Goal: Transaction & Acquisition: Purchase product/service

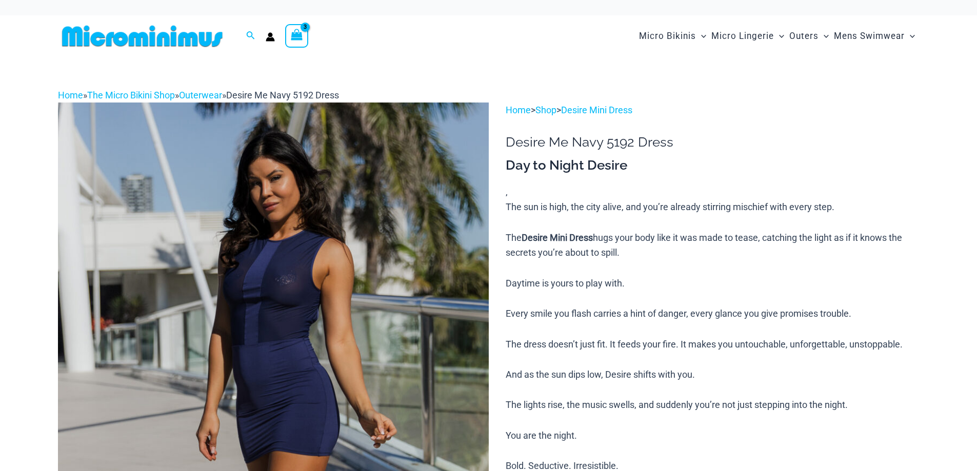
type input "**********"
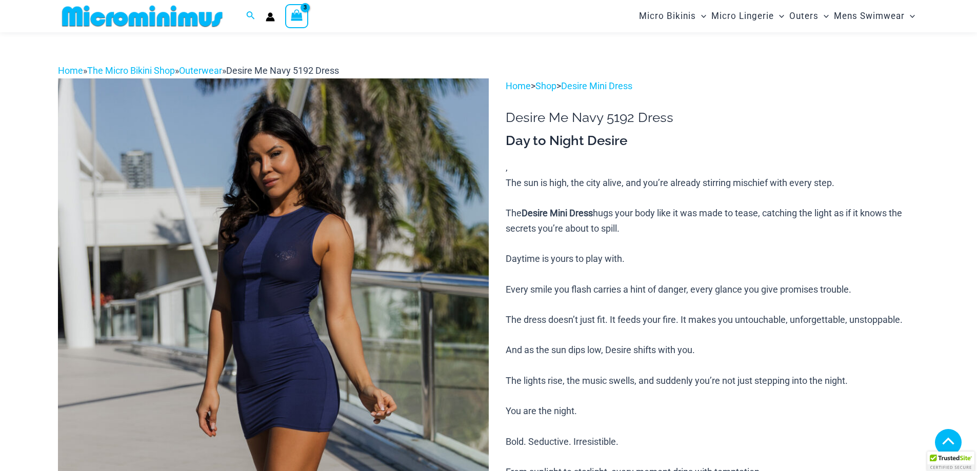
scroll to position [424, 0]
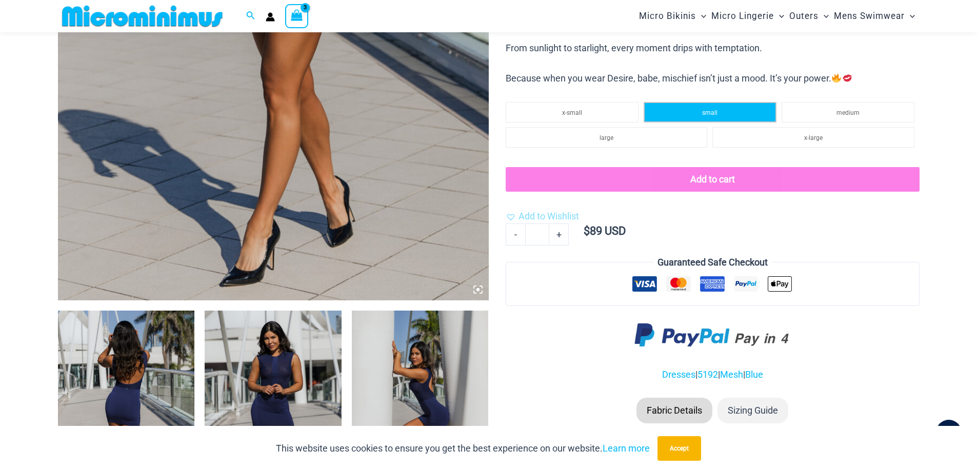
click at [694, 114] on li "small" at bounding box center [710, 112] width 133 height 21
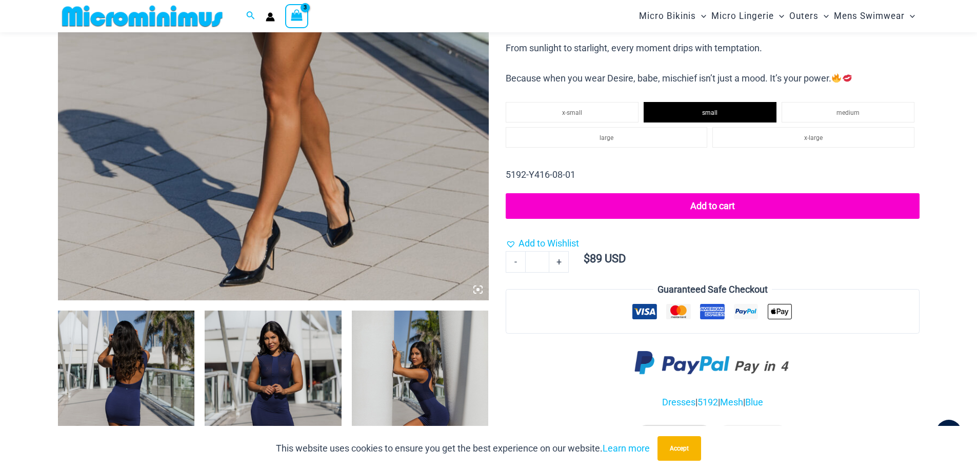
click at [708, 208] on button "Add to cart" at bounding box center [712, 206] width 413 height 26
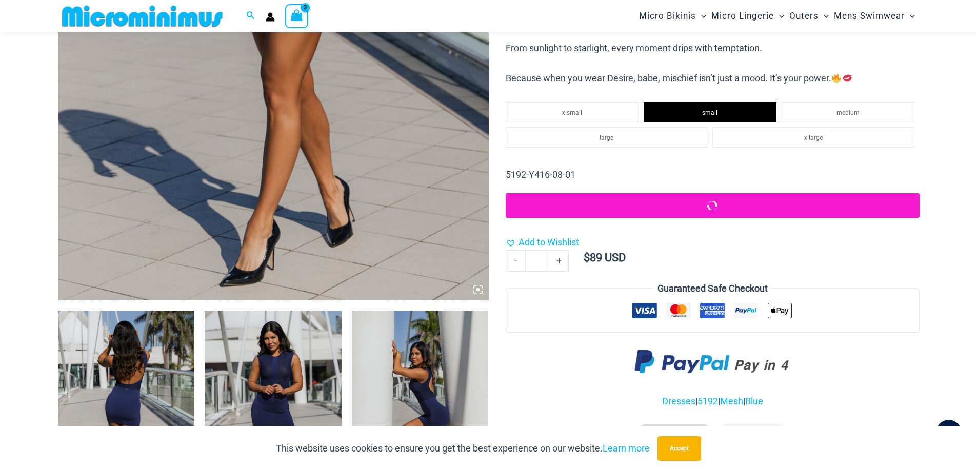
click at [708, 208] on button "submit" at bounding box center [712, 205] width 413 height 25
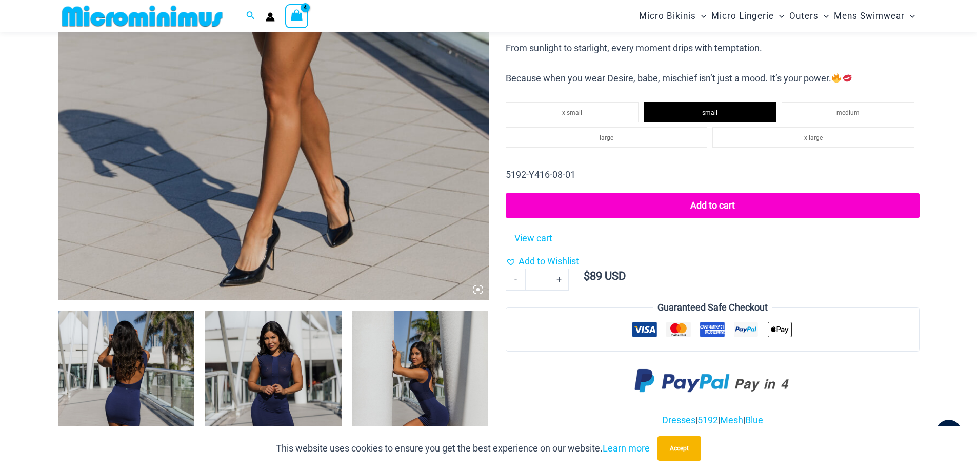
click at [123, 381] on img at bounding box center [126, 413] width 137 height 205
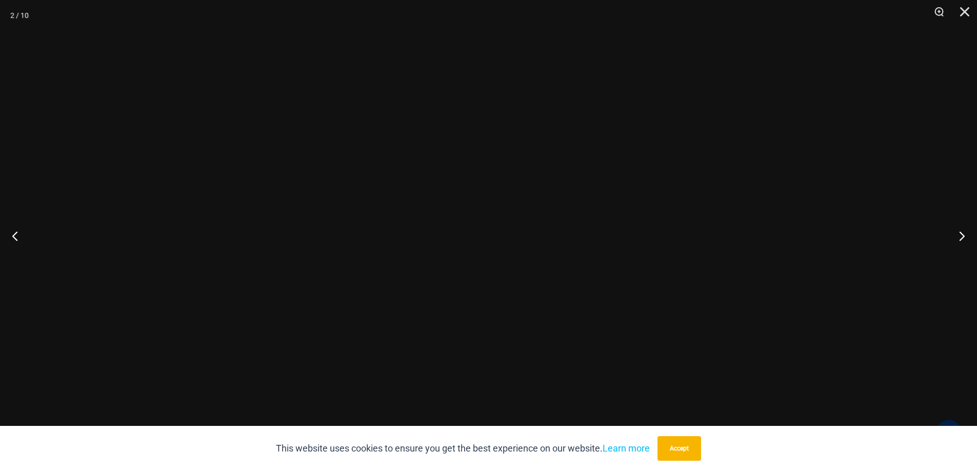
scroll to position [195, 0]
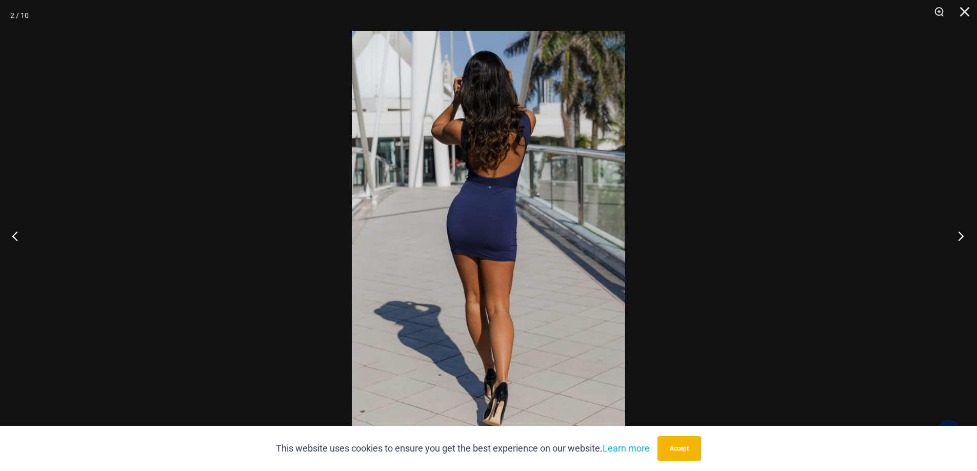
click at [957, 234] on button "Next" at bounding box center [957, 235] width 38 height 51
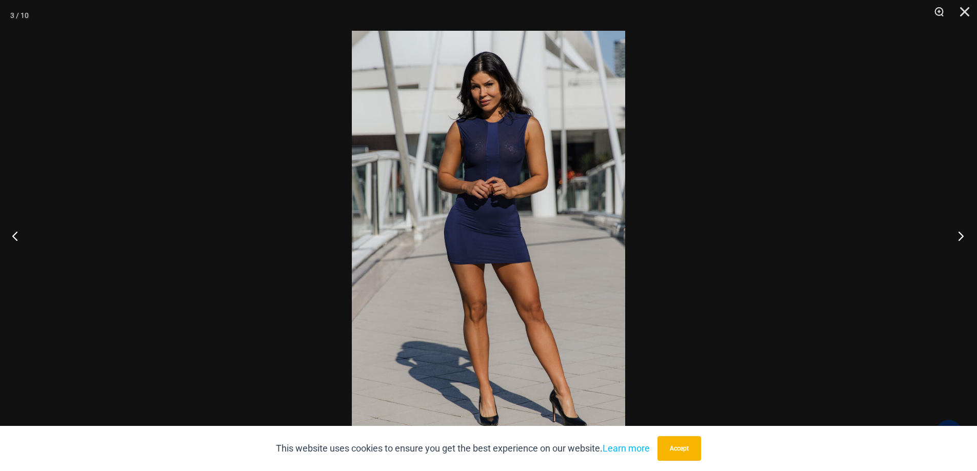
click at [957, 234] on button "Next" at bounding box center [957, 235] width 38 height 51
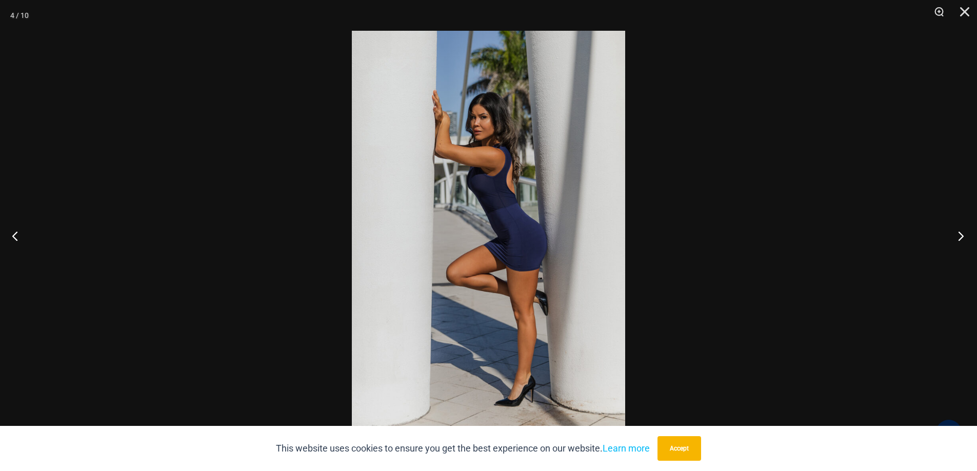
click at [957, 234] on button "Next" at bounding box center [957, 235] width 38 height 51
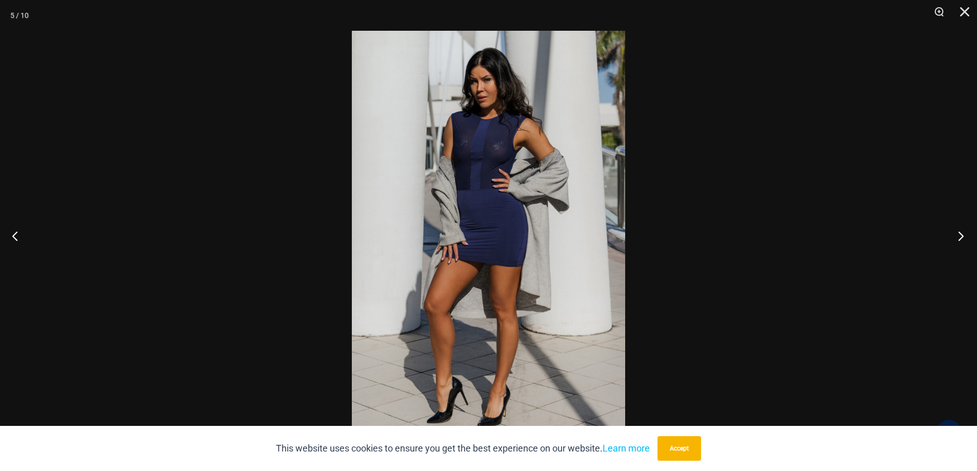
click at [957, 234] on button "Next" at bounding box center [957, 235] width 38 height 51
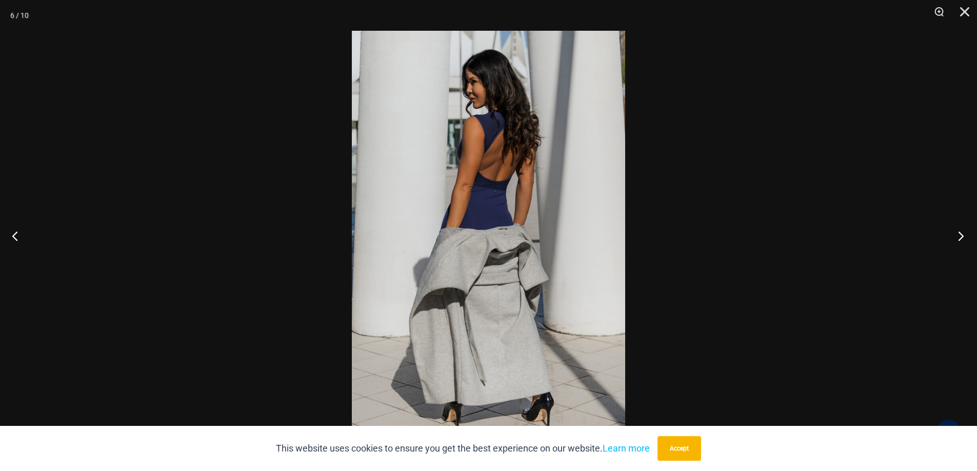
click at [957, 234] on button "Next" at bounding box center [957, 235] width 38 height 51
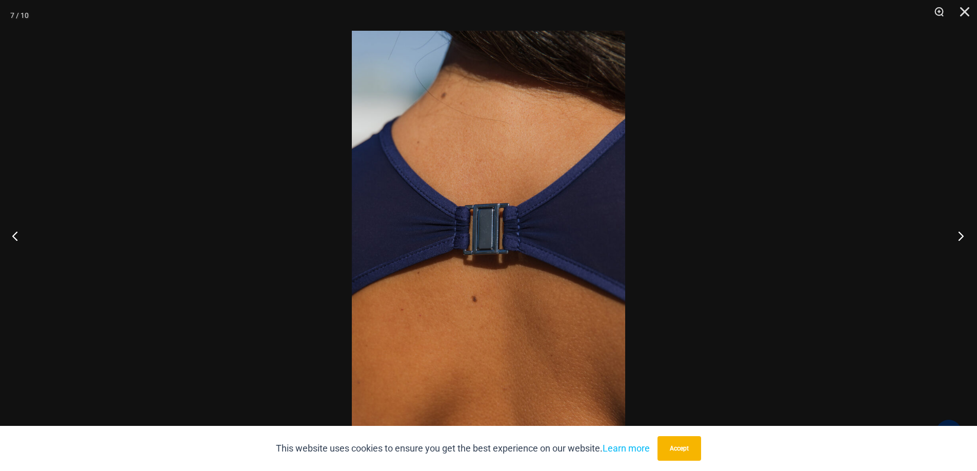
click at [957, 234] on button "Next" at bounding box center [957, 235] width 38 height 51
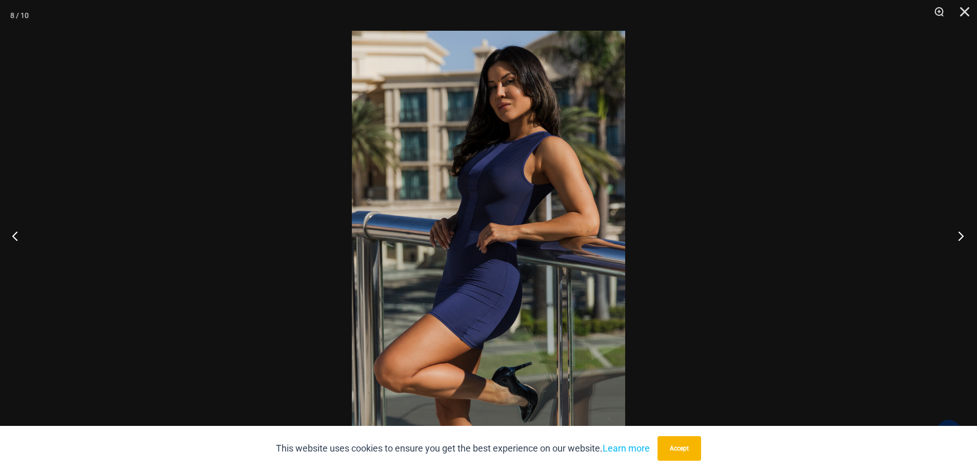
click at [957, 234] on button "Next" at bounding box center [957, 235] width 38 height 51
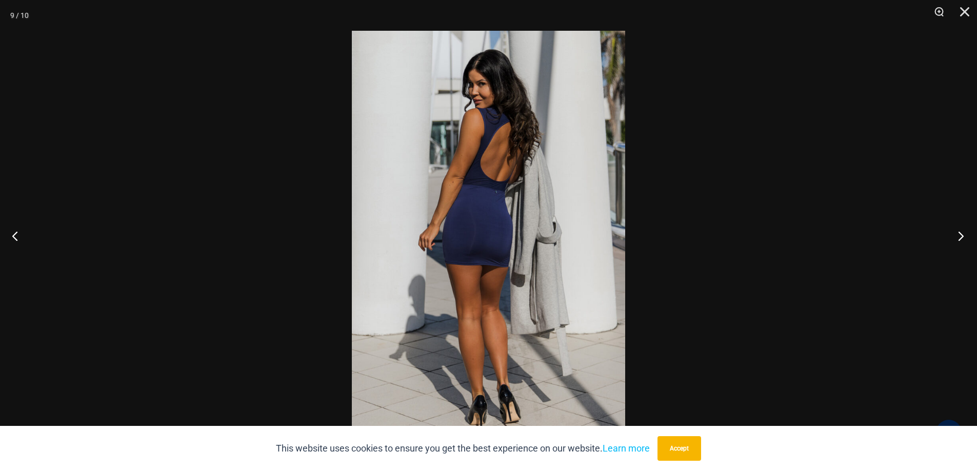
click at [957, 234] on button "Next" at bounding box center [957, 235] width 38 height 51
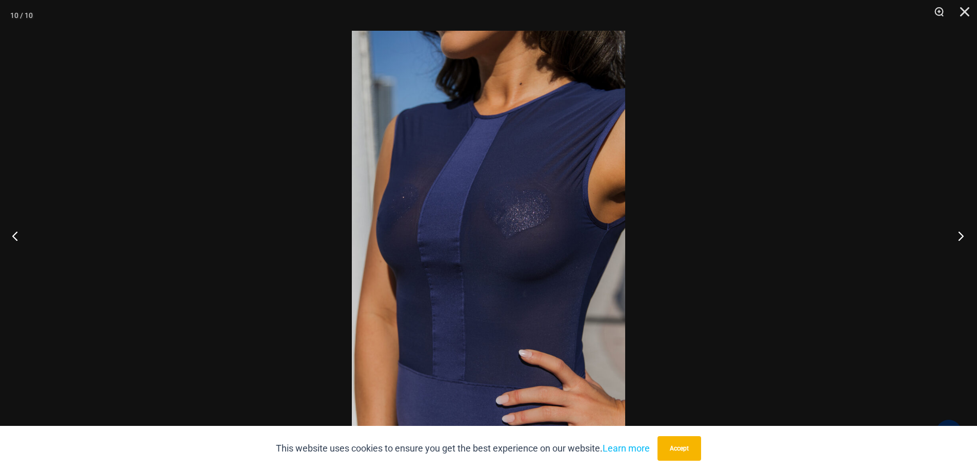
click at [960, 235] on button "Next" at bounding box center [957, 235] width 38 height 51
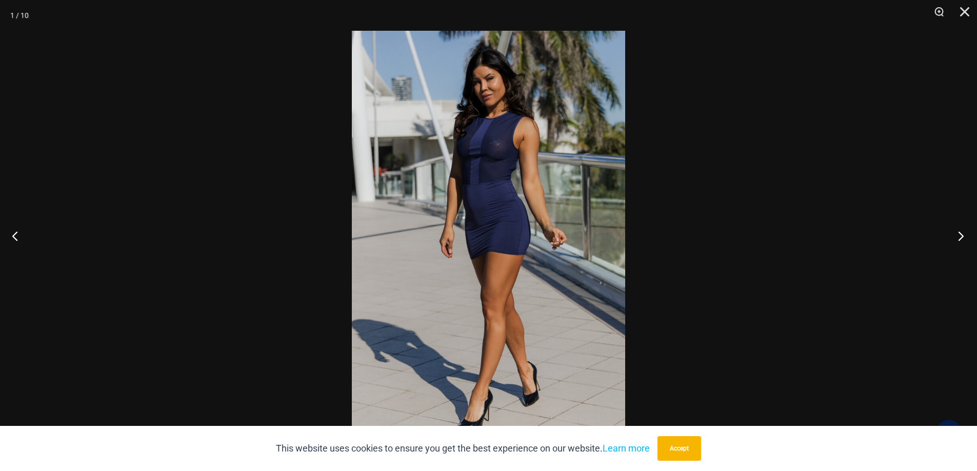
click at [960, 235] on button "Next" at bounding box center [957, 235] width 38 height 51
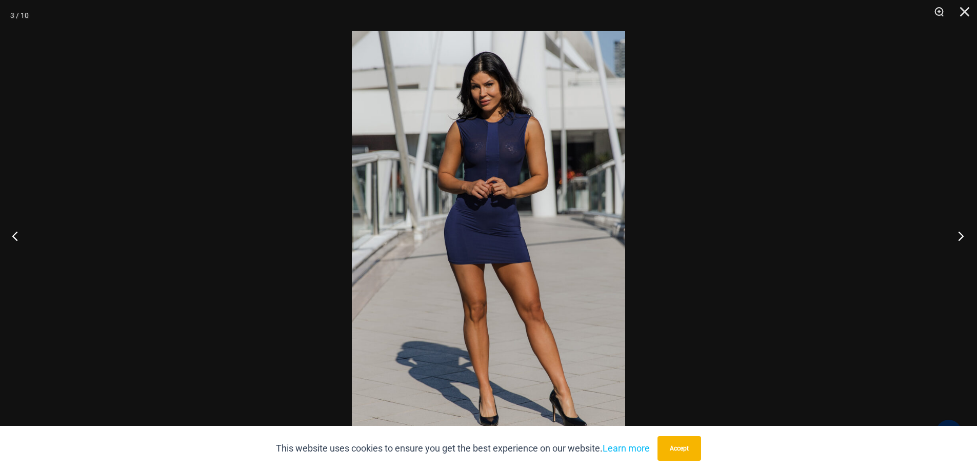
click at [960, 235] on button "Next" at bounding box center [957, 235] width 38 height 51
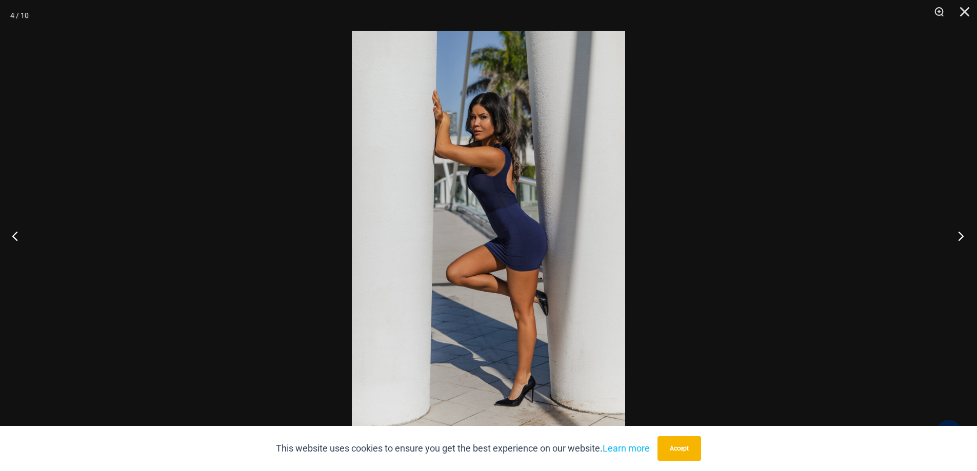
click at [960, 235] on button "Next" at bounding box center [957, 235] width 38 height 51
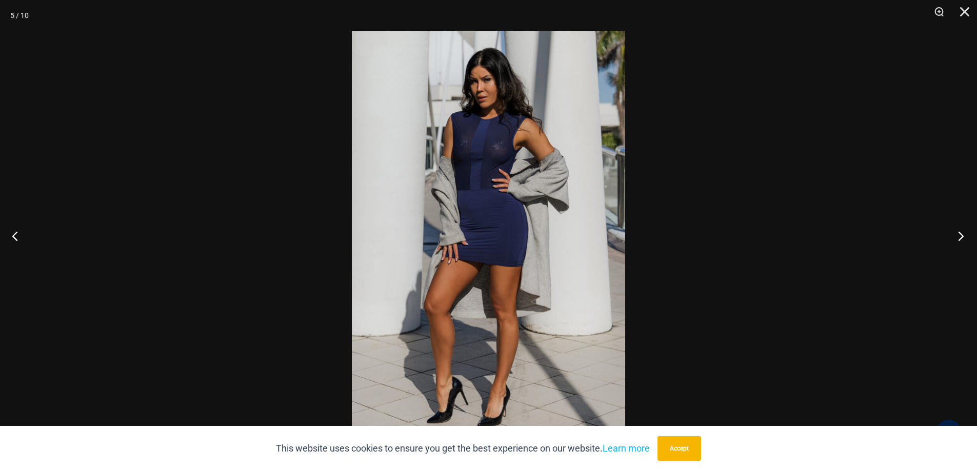
click at [960, 235] on button "Next" at bounding box center [957, 235] width 38 height 51
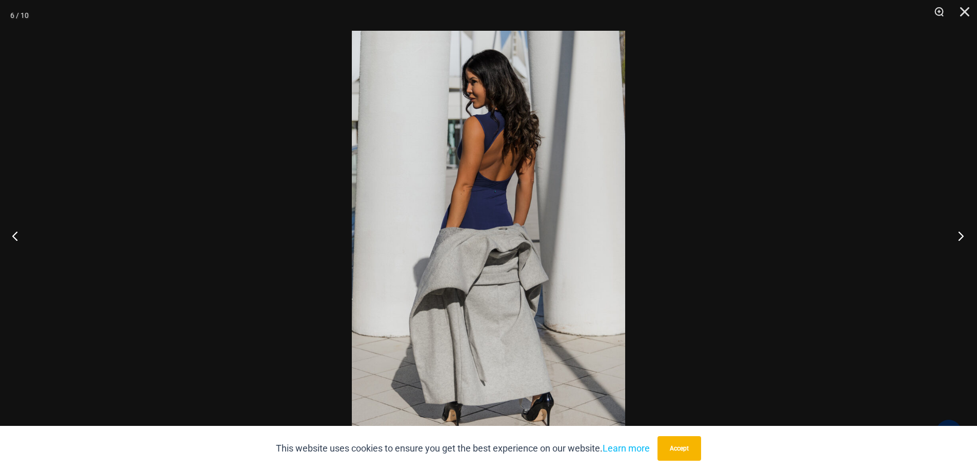
click at [960, 235] on button "Next" at bounding box center [957, 235] width 38 height 51
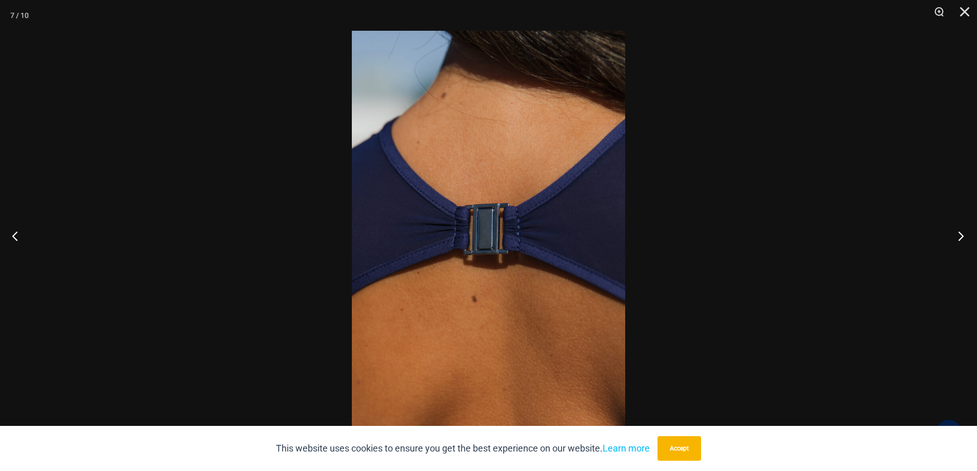
click at [960, 235] on button "Next" at bounding box center [957, 235] width 38 height 51
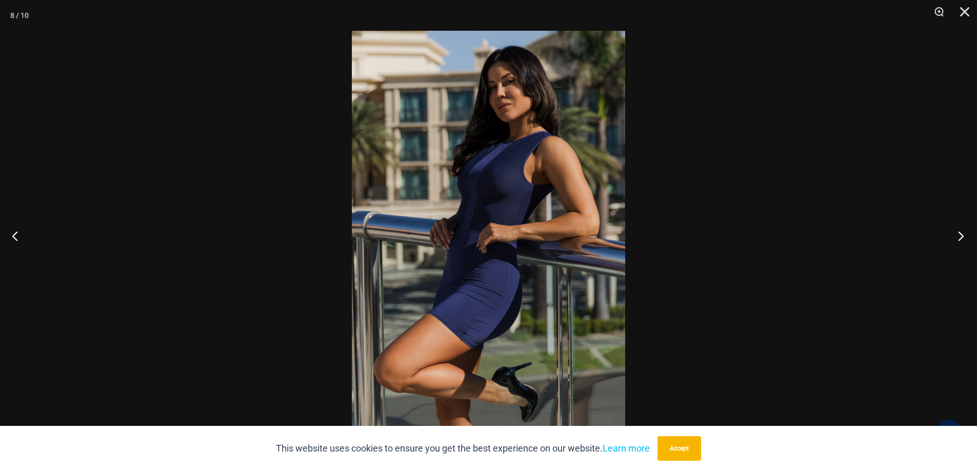
click at [960, 235] on button "Next" at bounding box center [957, 235] width 38 height 51
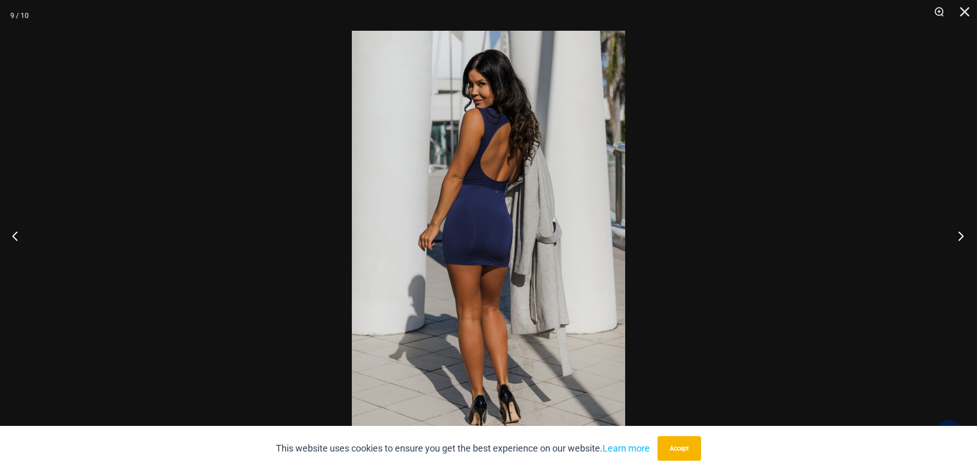
click at [960, 235] on button "Next" at bounding box center [957, 235] width 38 height 51
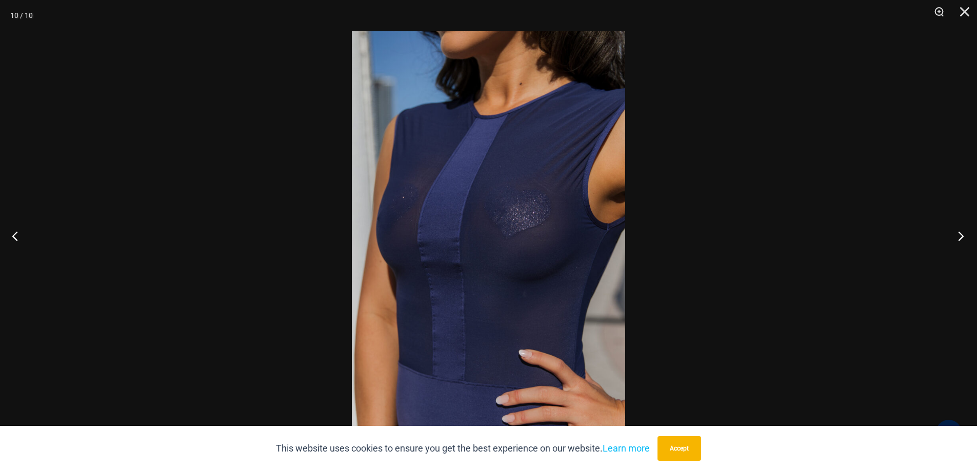
click at [960, 235] on button "Next" at bounding box center [957, 235] width 38 height 51
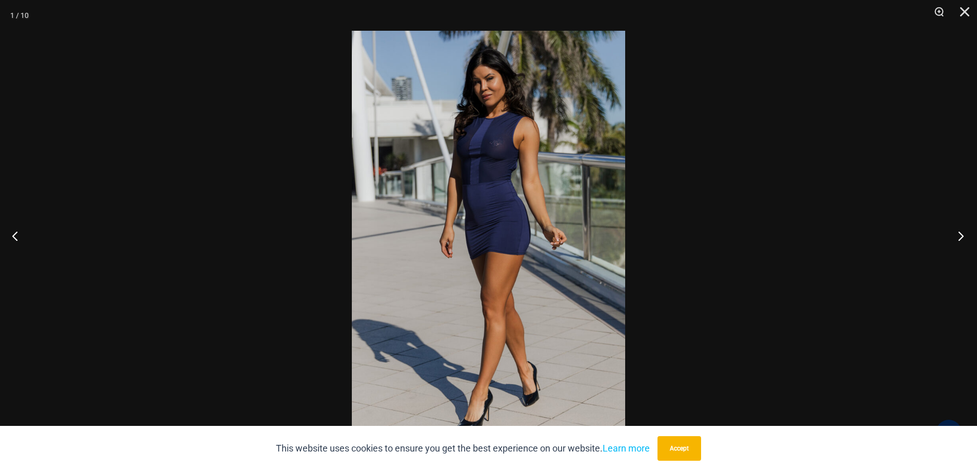
click at [961, 236] on button "Next" at bounding box center [957, 235] width 38 height 51
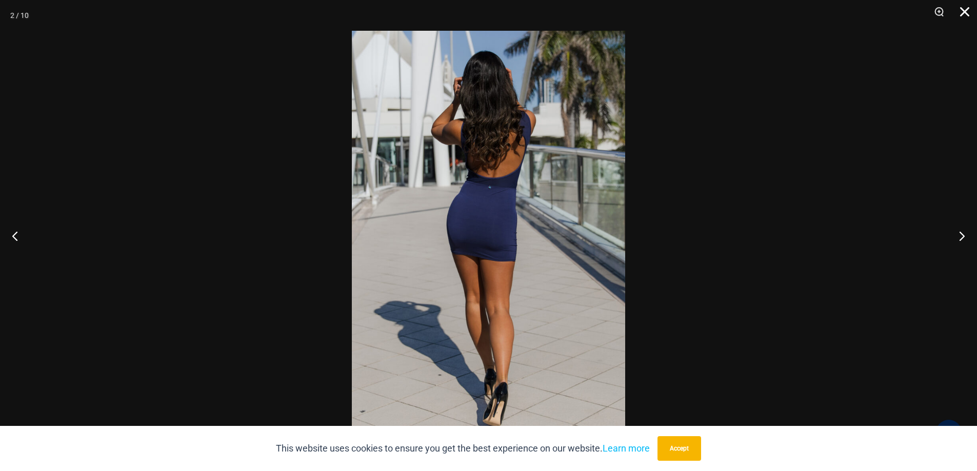
click at [968, 14] on button "Close" at bounding box center [961, 15] width 26 height 31
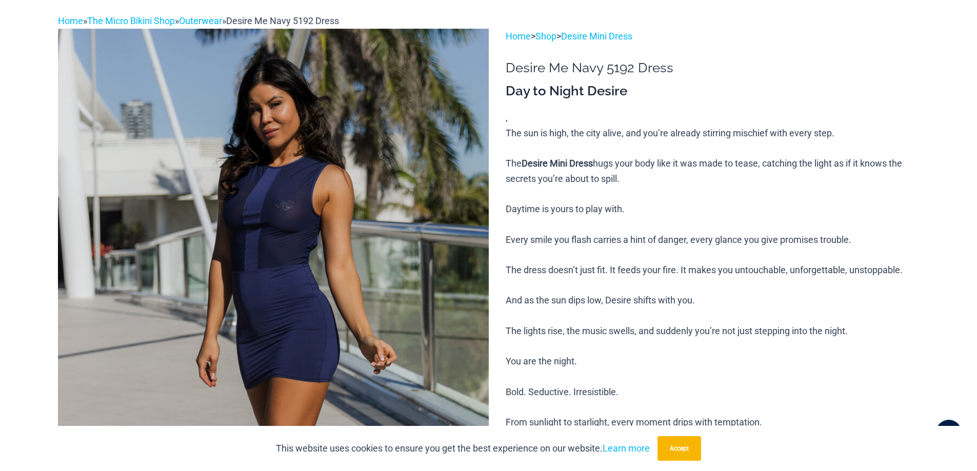
scroll to position [0, 0]
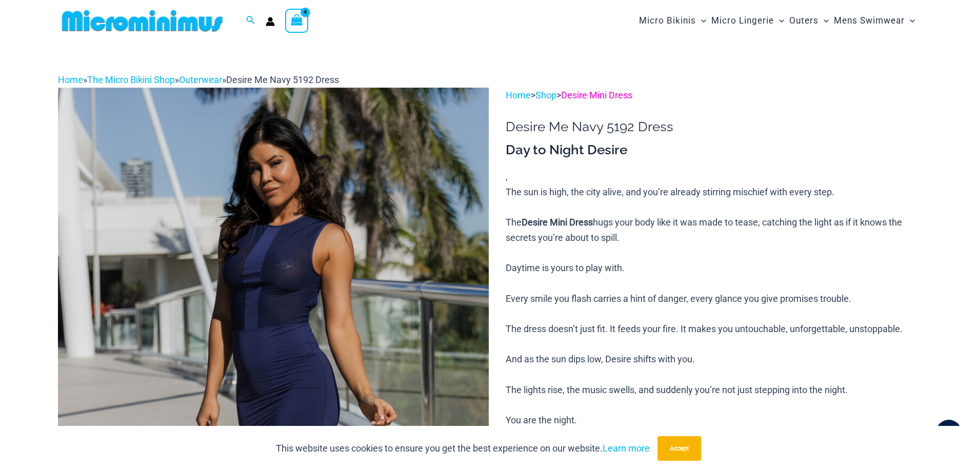
click at [622, 97] on link "Desire Mini Dress" at bounding box center [596, 95] width 71 height 11
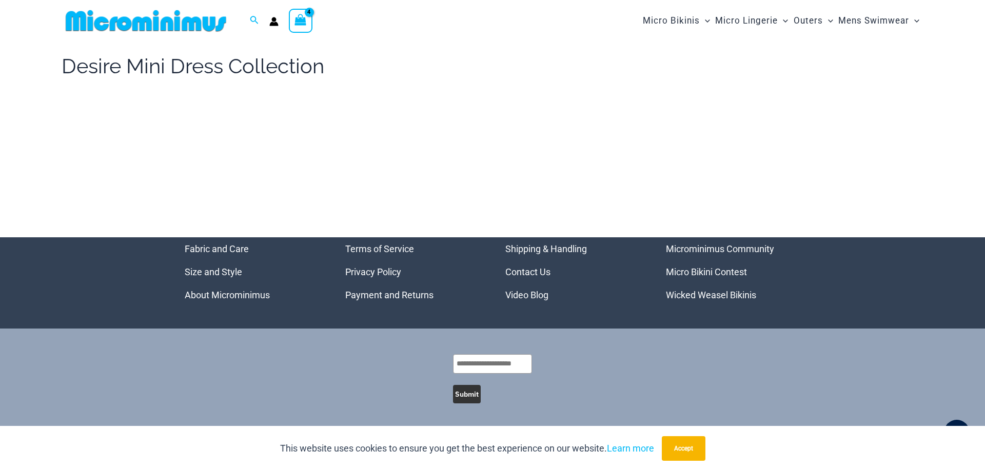
type input "**********"
click at [301, 21] on icon "View Shopping Cart, 4 items" at bounding box center [301, 20] width 12 height 12
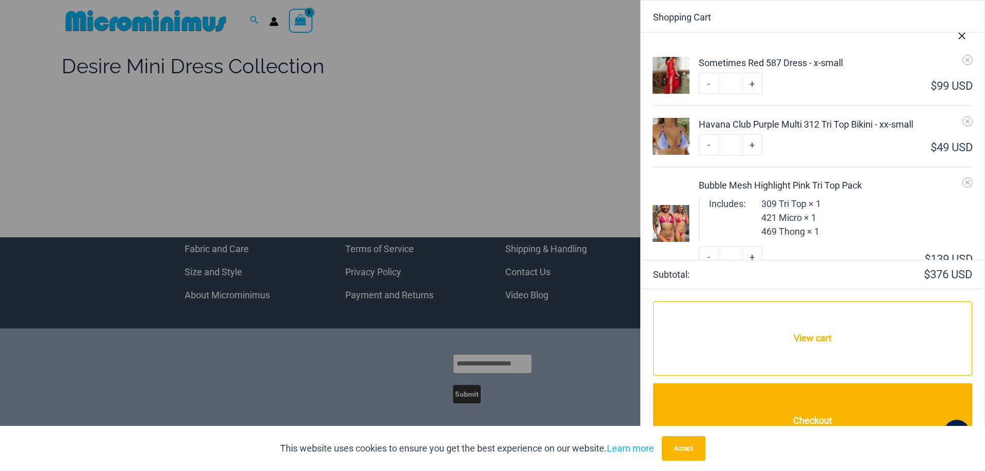
click at [711, 84] on link "-" at bounding box center [707, 84] width 19 height 22
type input "*"
click at [711, 84] on ul "Sometimes Red 587 Dress - x-small Minus Quantity - Sometimes Red 587 Dress - x-…" at bounding box center [813, 146] width 344 height 227
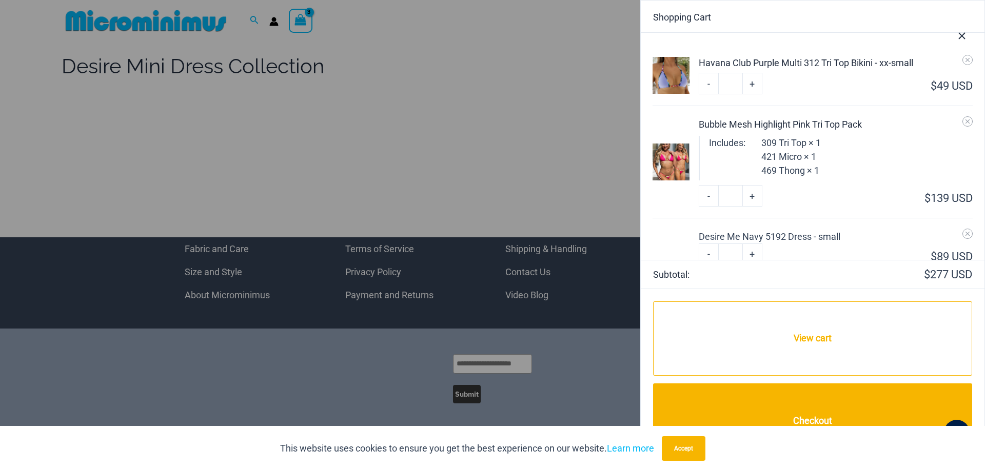
drag, startPoint x: 982, startPoint y: 101, endPoint x: 981, endPoint y: 200, distance: 99.0
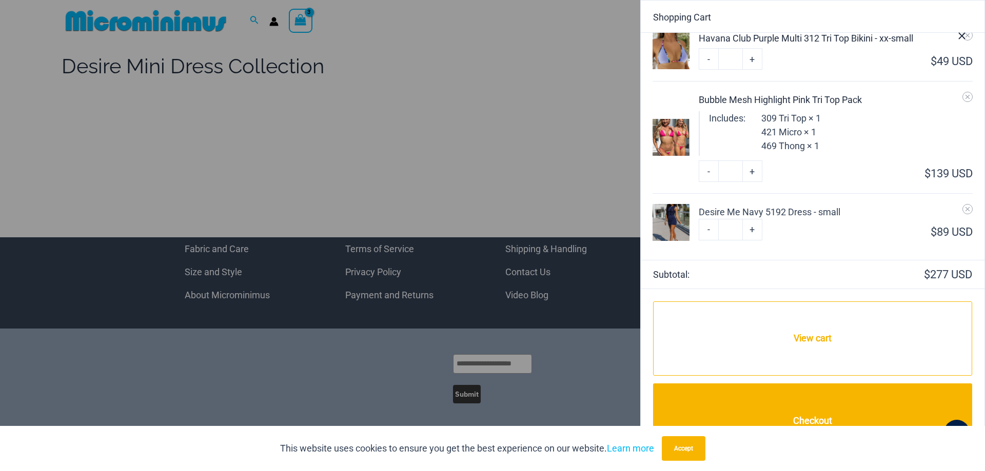
scroll to position [28, 0]
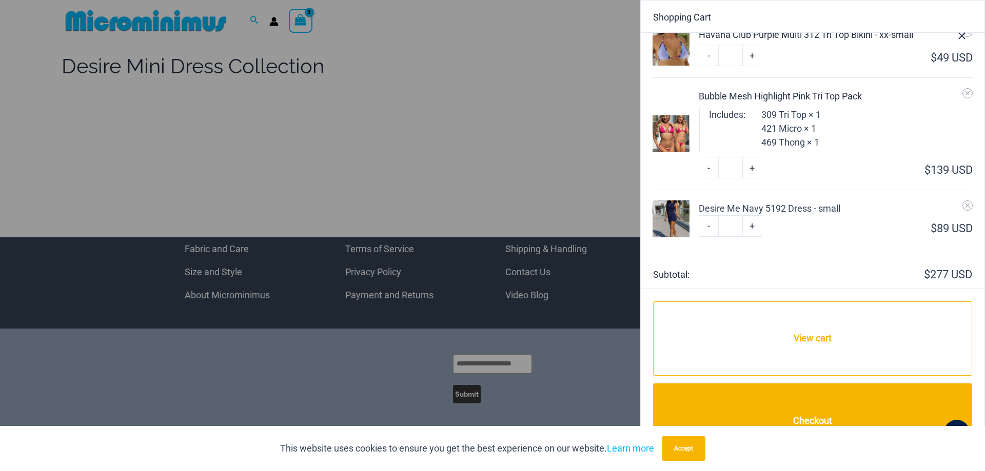
click at [154, 21] on div at bounding box center [492, 235] width 985 height 471
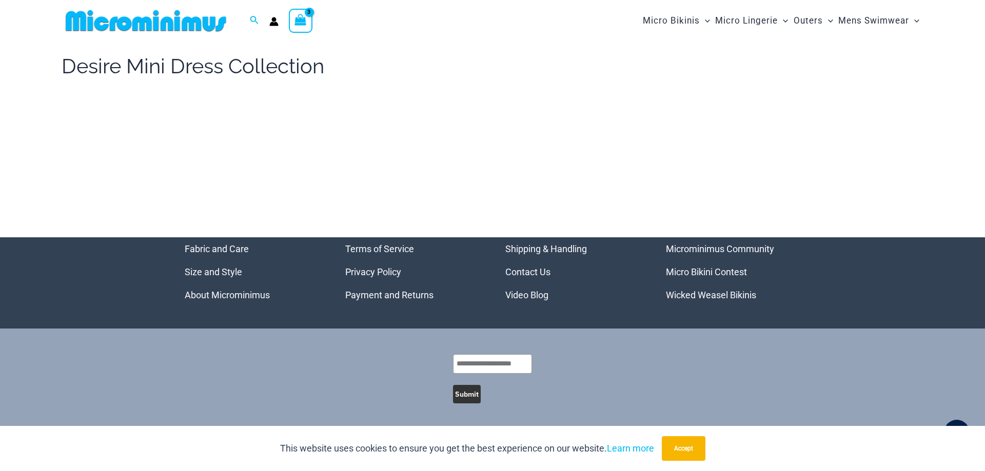
click at [144, 18] on img at bounding box center [146, 20] width 169 height 23
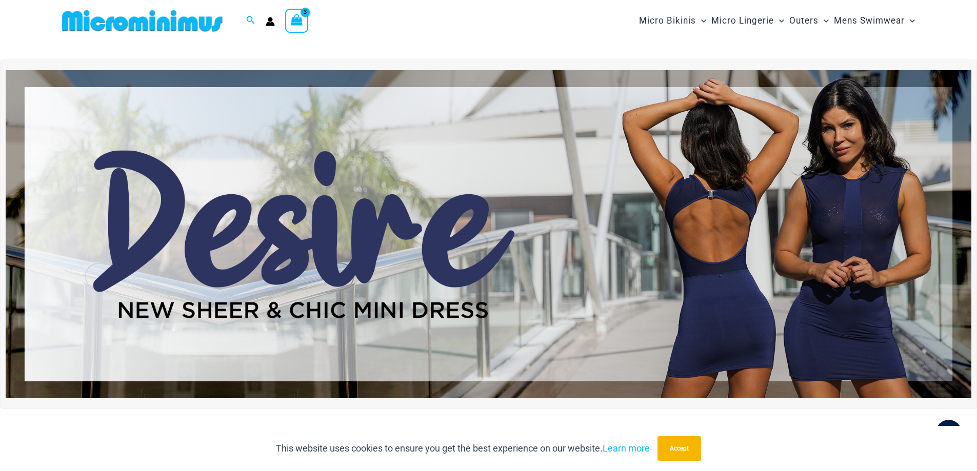
type input "**********"
